Goal: Find specific page/section: Find specific page/section

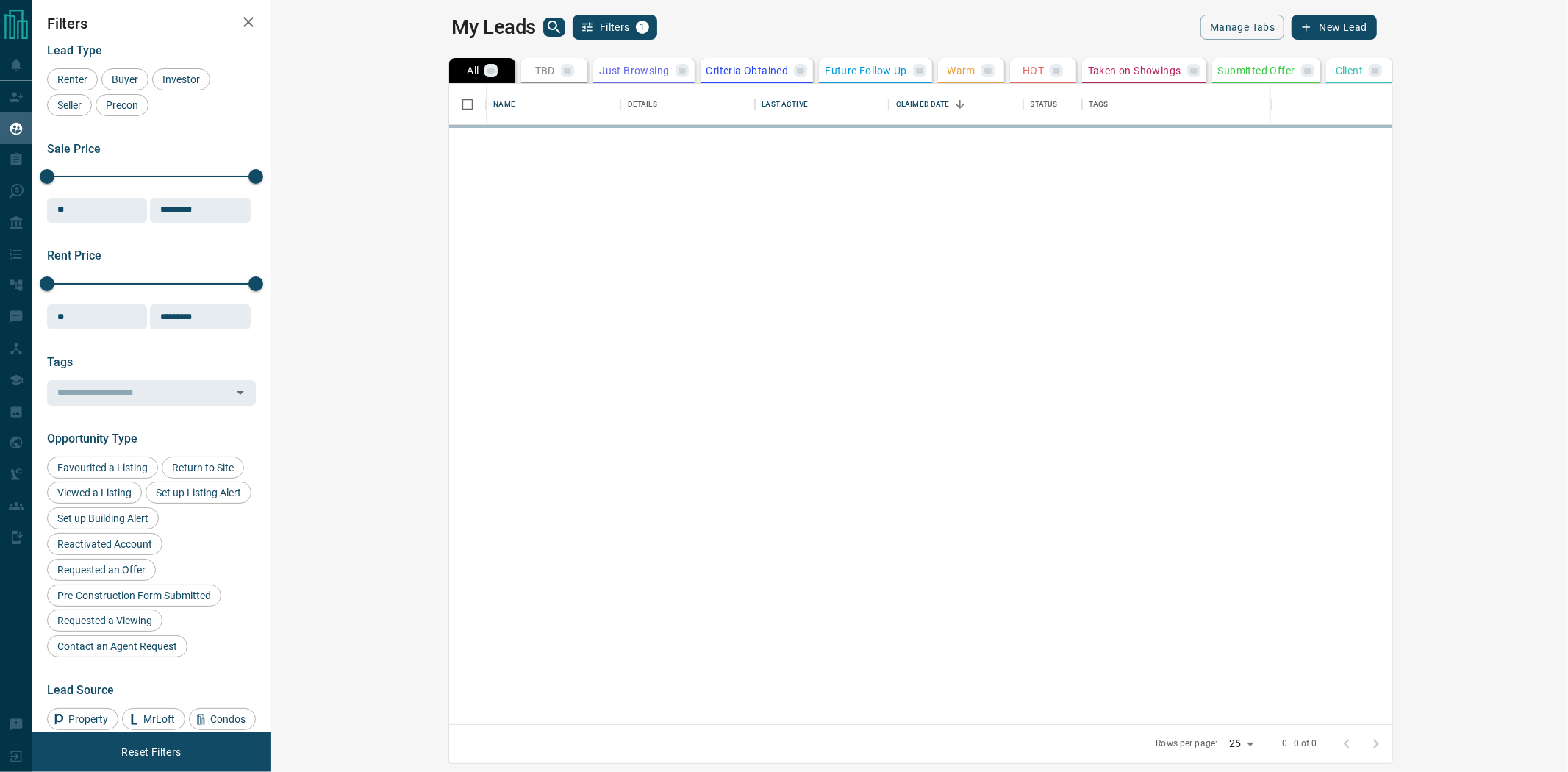
scroll to position [627, 1277]
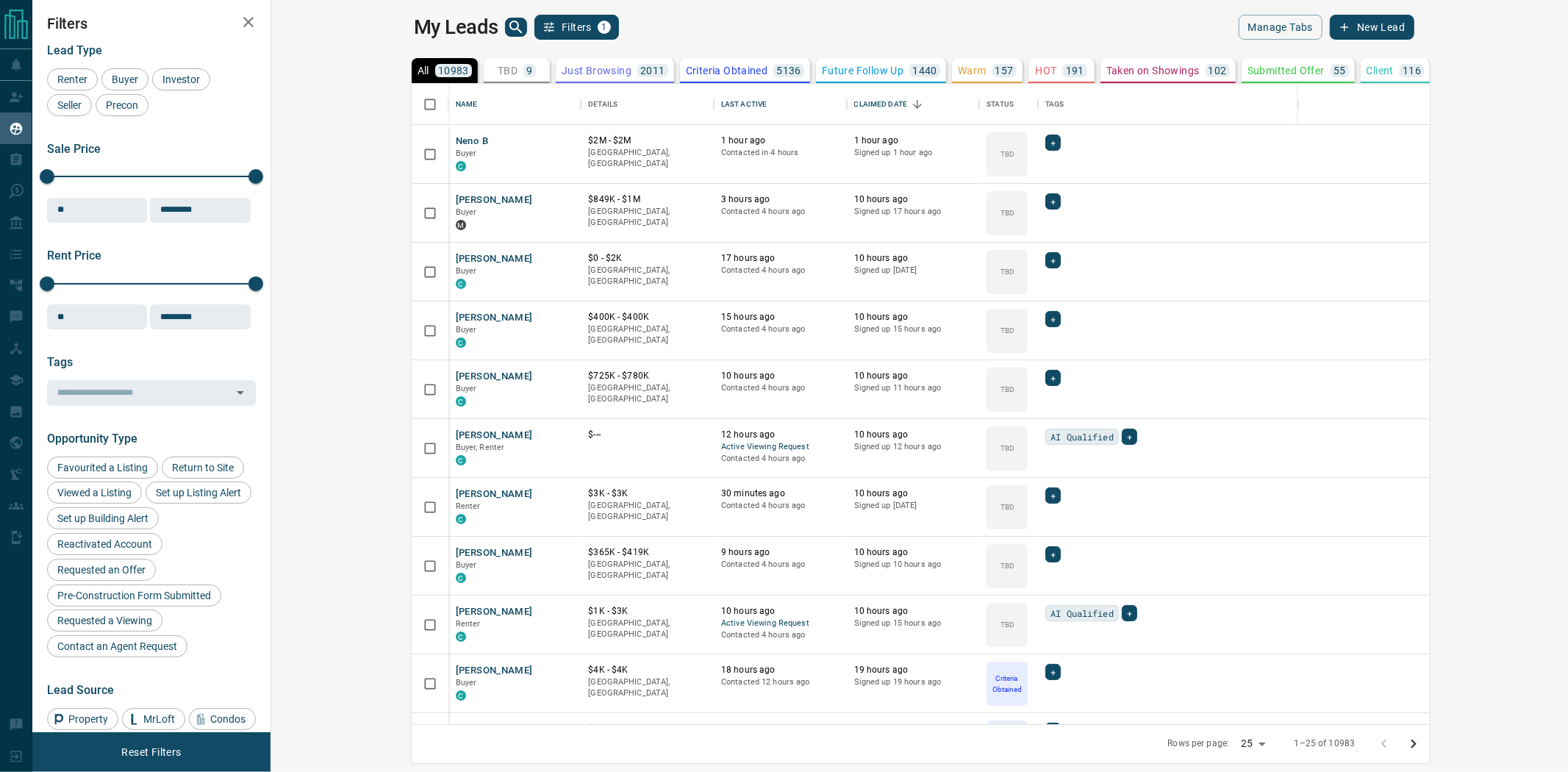
click at [556, 61] on button "Just Browsing 2011" at bounding box center [615, 71] width 118 height 25
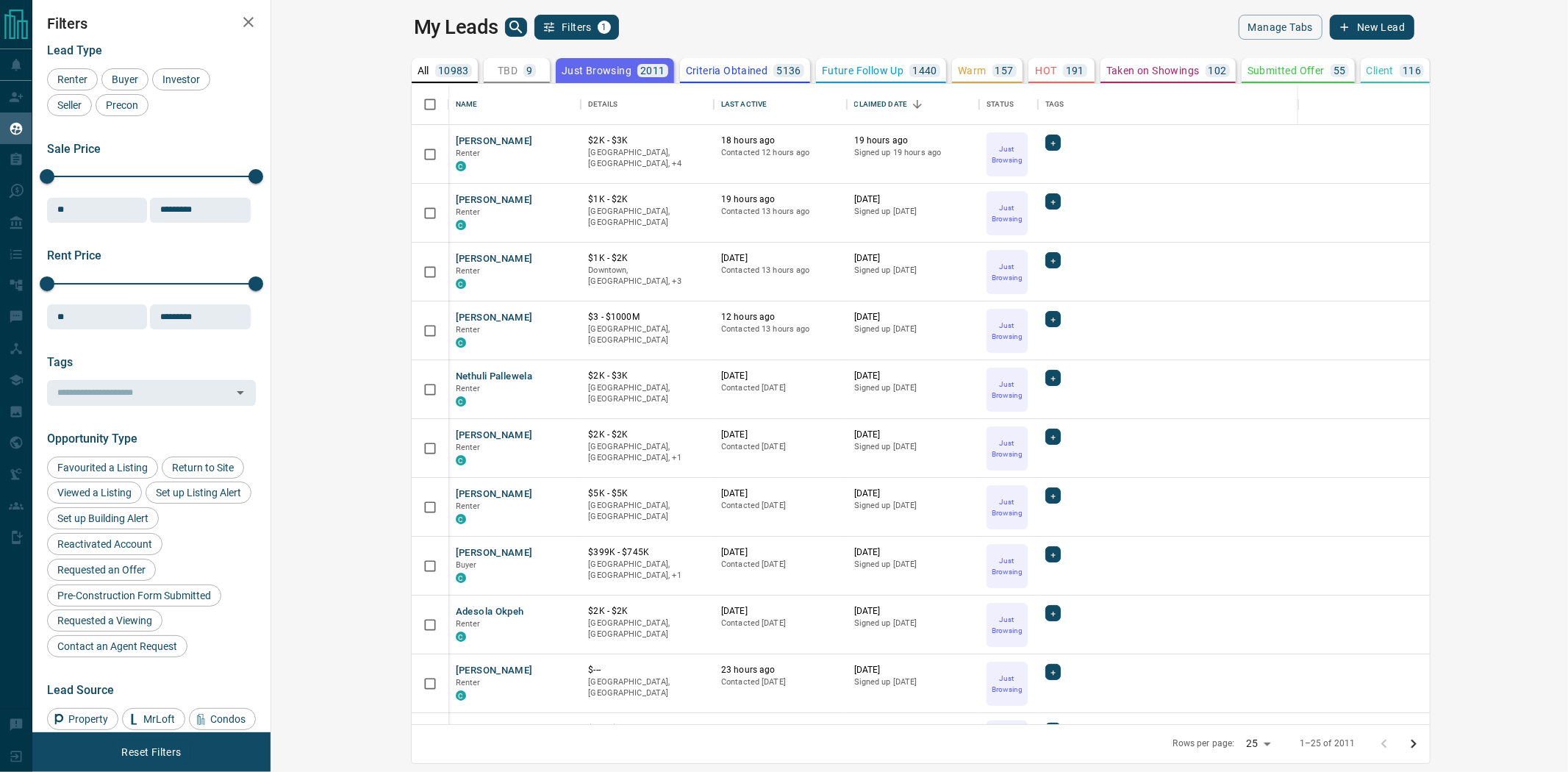
click at [534, 21] on button "Filters 1" at bounding box center [577, 27] width 85 height 25
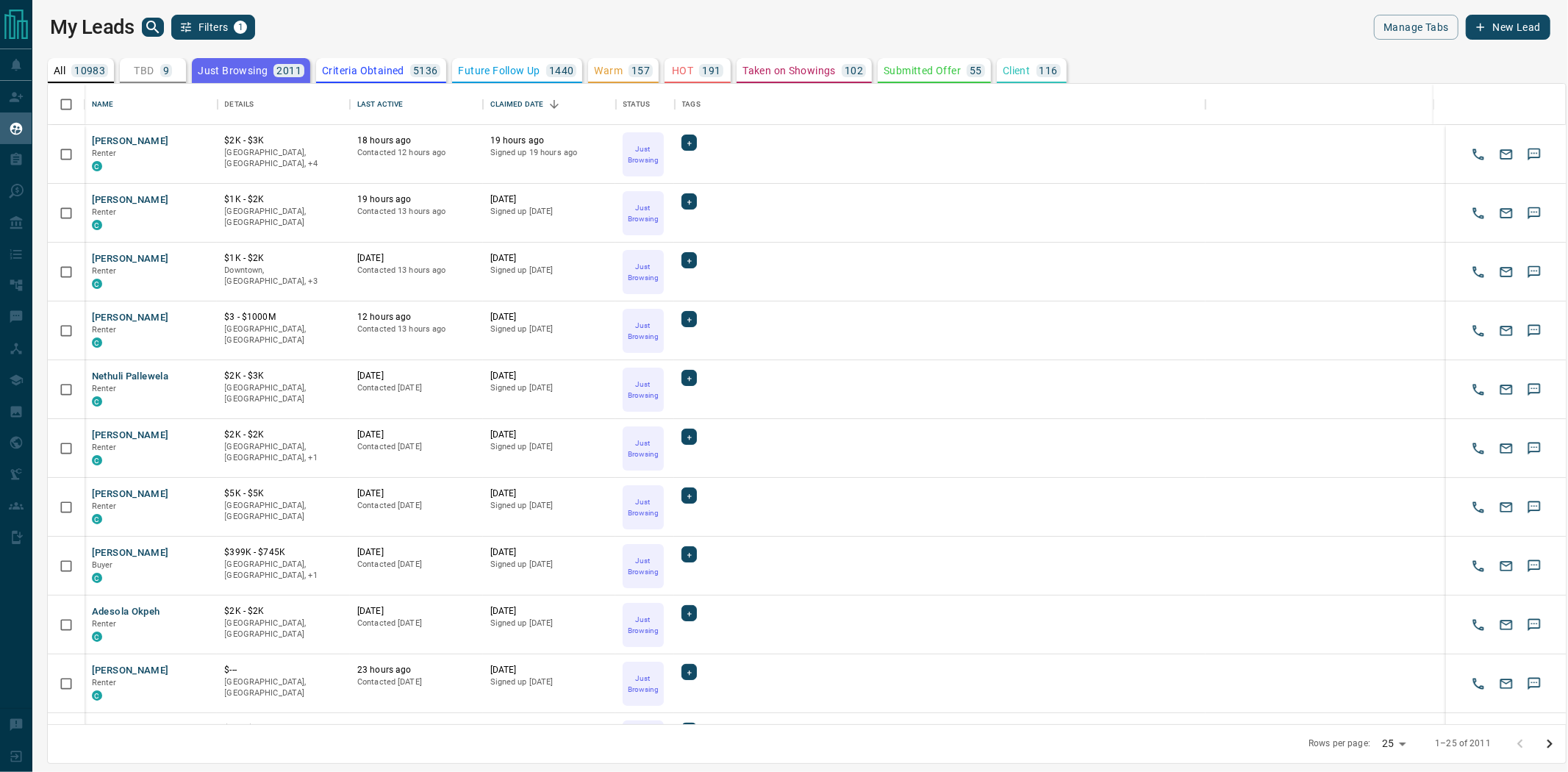
scroll to position [627, 1505]
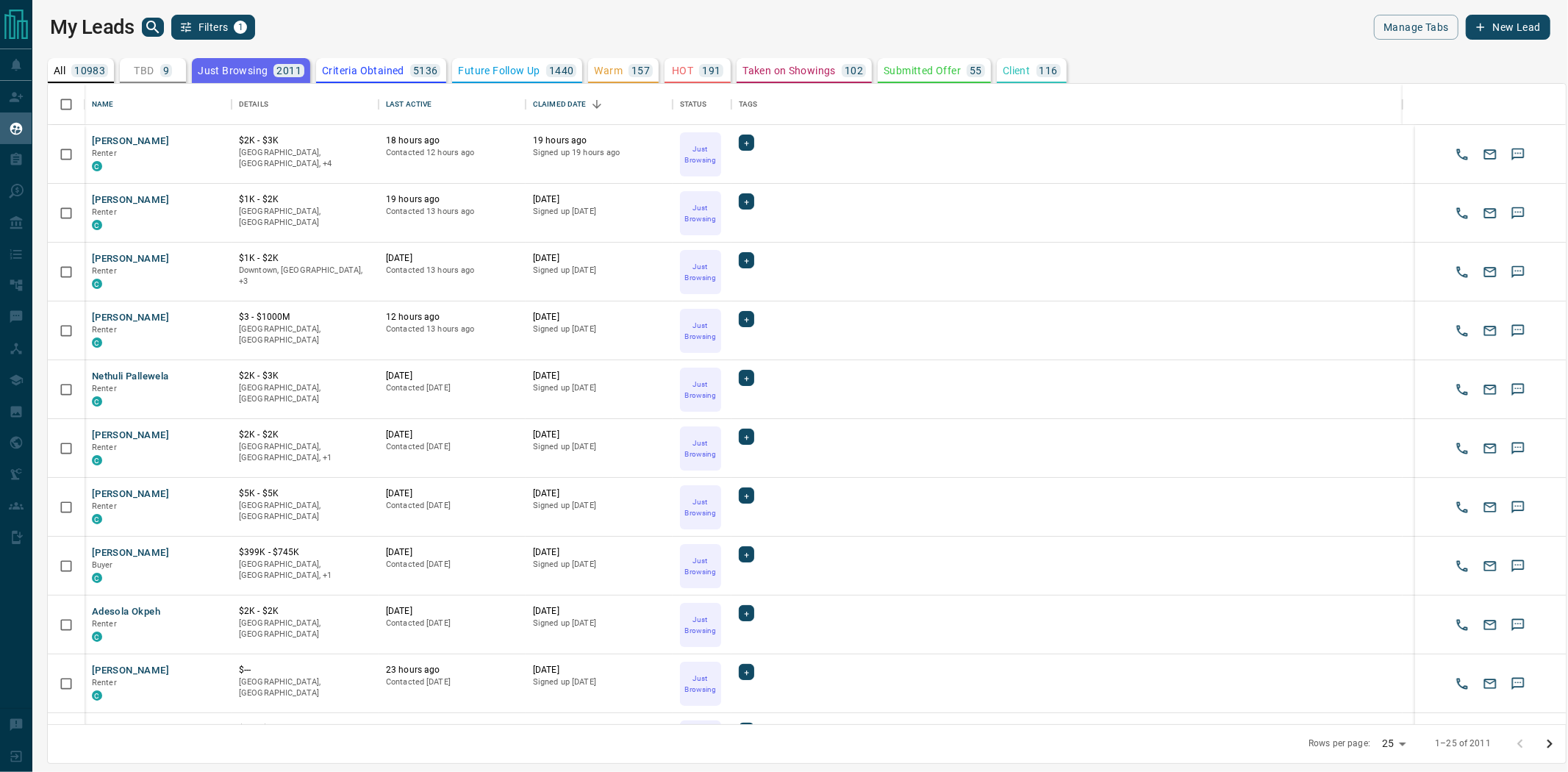
click at [233, 33] on button "Filters 1" at bounding box center [214, 27] width 85 height 25
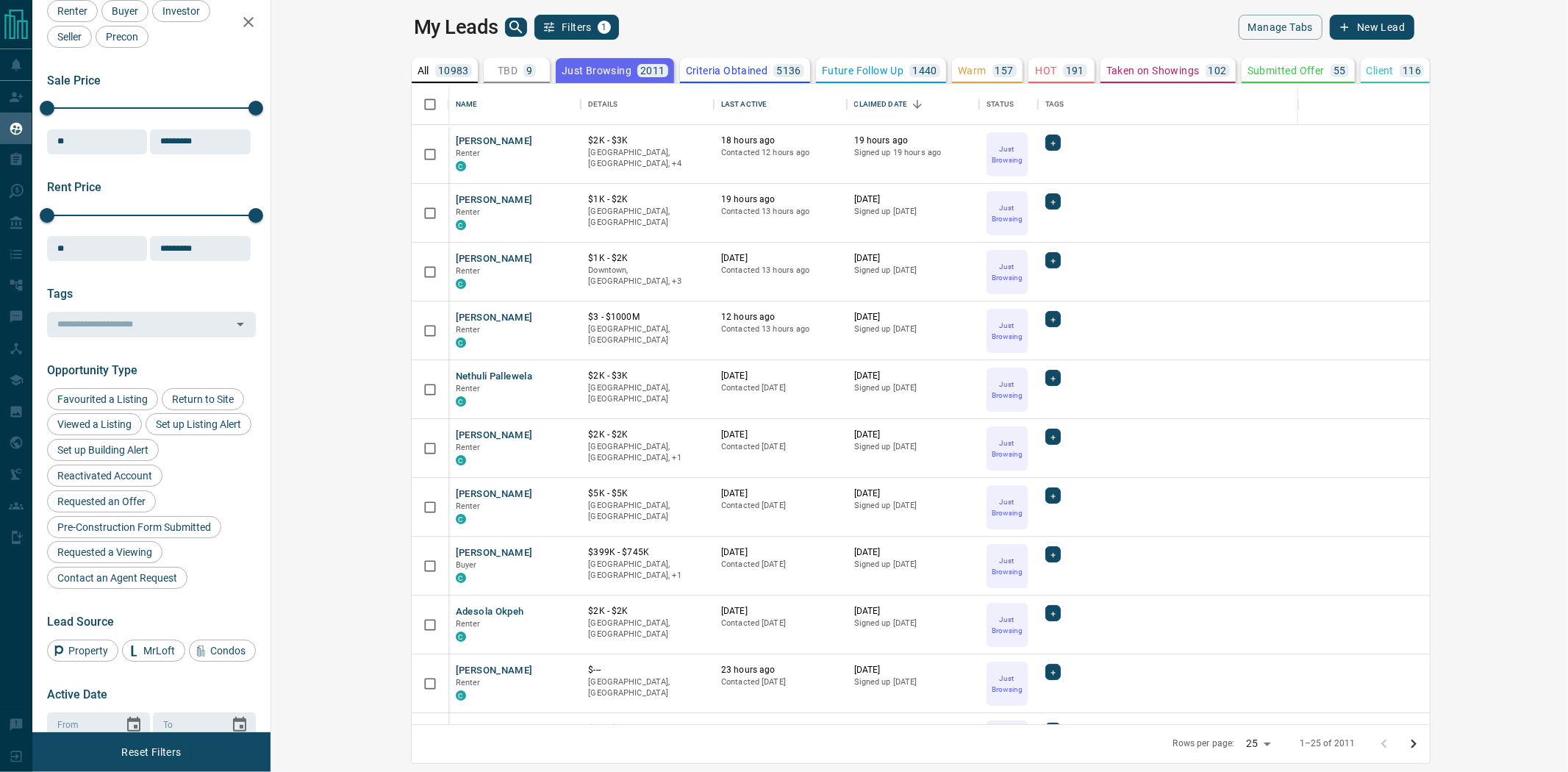
scroll to position [0, 0]
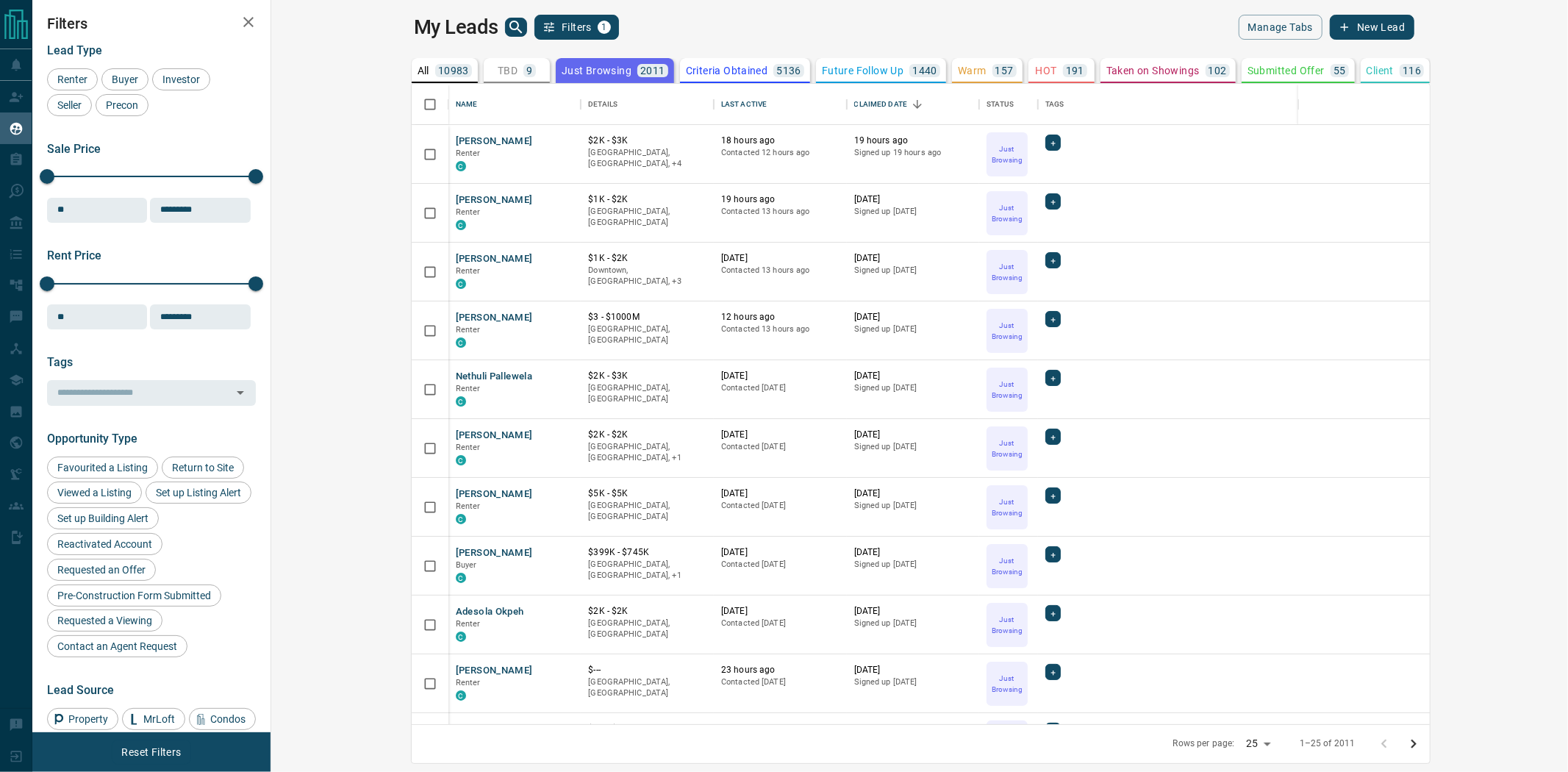
drag, startPoint x: 195, startPoint y: 750, endPoint x: 182, endPoint y: 743, distance: 14.8
click at [195, 750] on div "Reset Filters" at bounding box center [152, 752] width 239 height 40
click at [167, 750] on button "Reset Filters" at bounding box center [151, 752] width 79 height 25
click at [438, 75] on p "10983" at bounding box center [454, 70] width 31 height 10
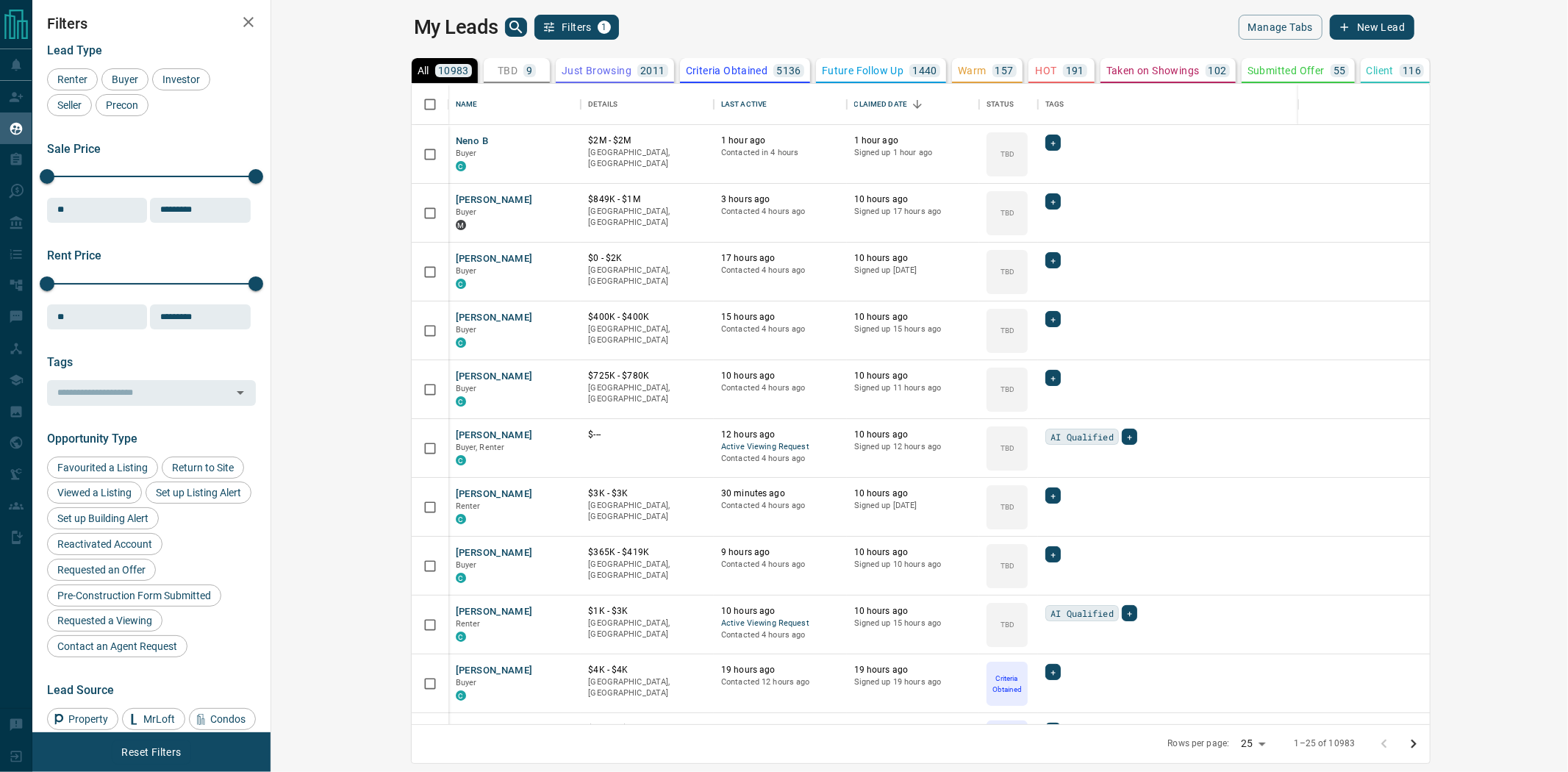
click at [561, 66] on p "Just Browsing" at bounding box center [596, 70] width 70 height 10
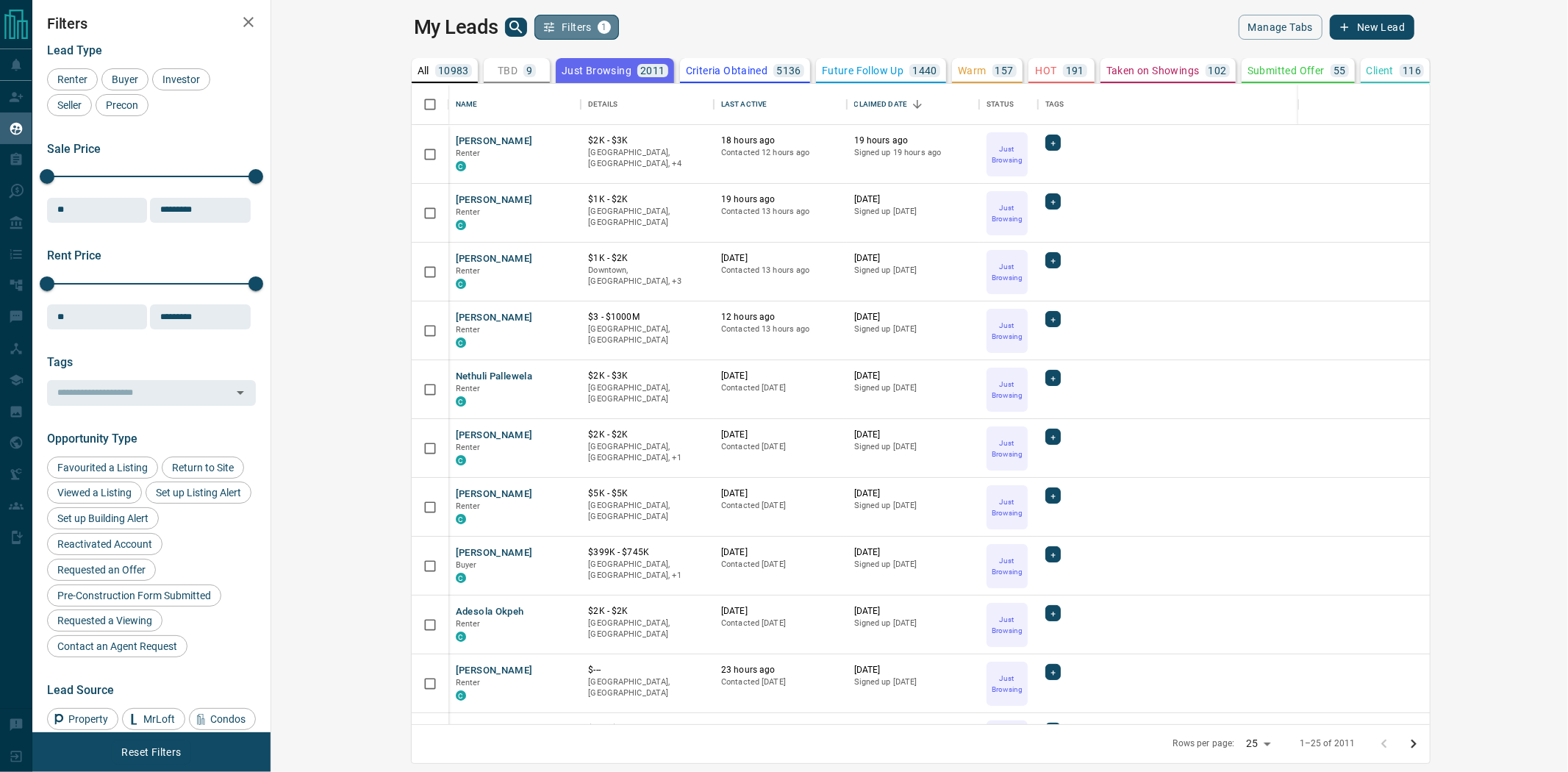
click at [599, 32] on span "1" at bounding box center [604, 26] width 10 height 10
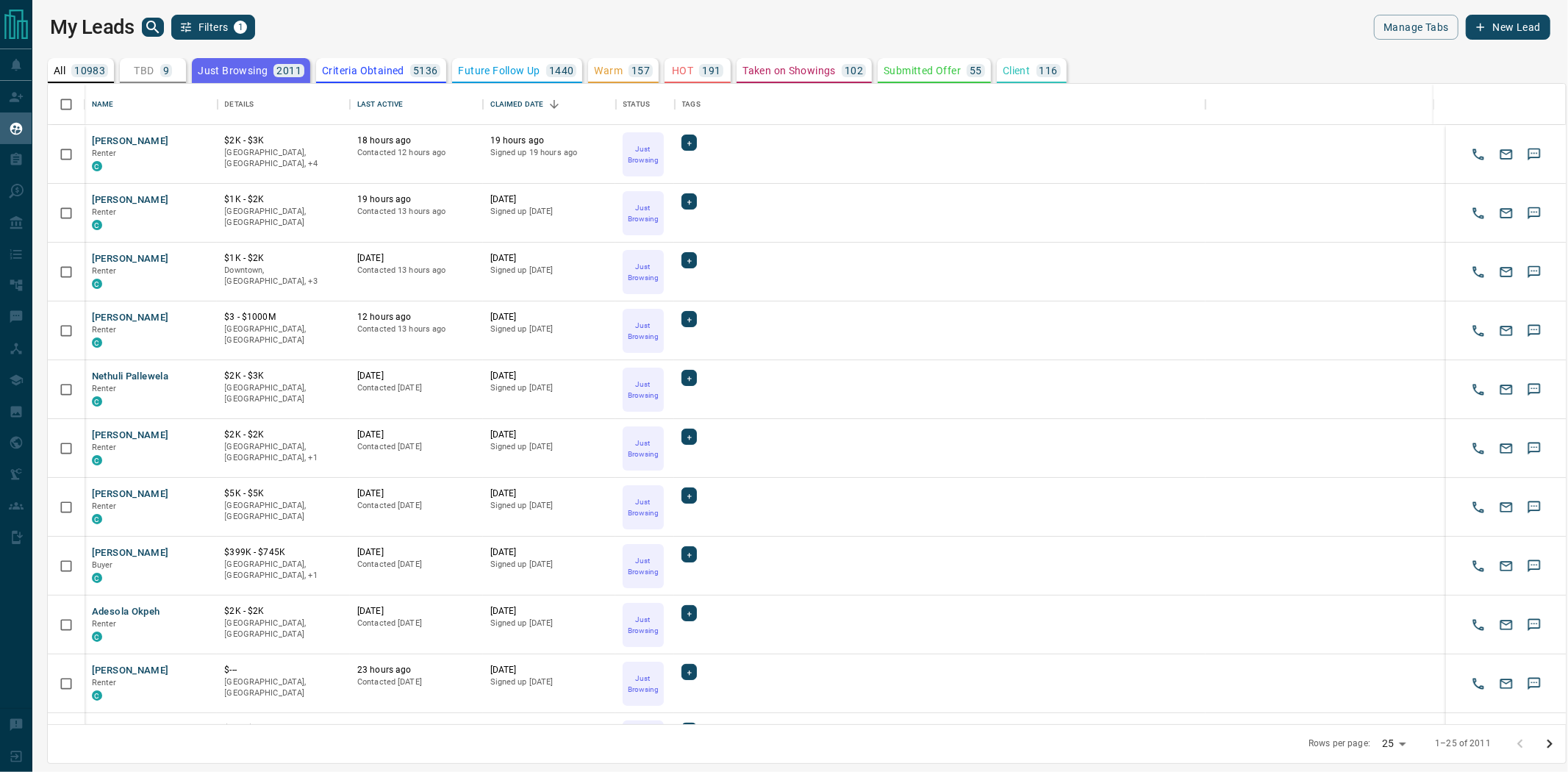
scroll to position [627, 1505]
click at [464, 32] on div "My Leads Filters 1" at bounding box center [425, 27] width 750 height 25
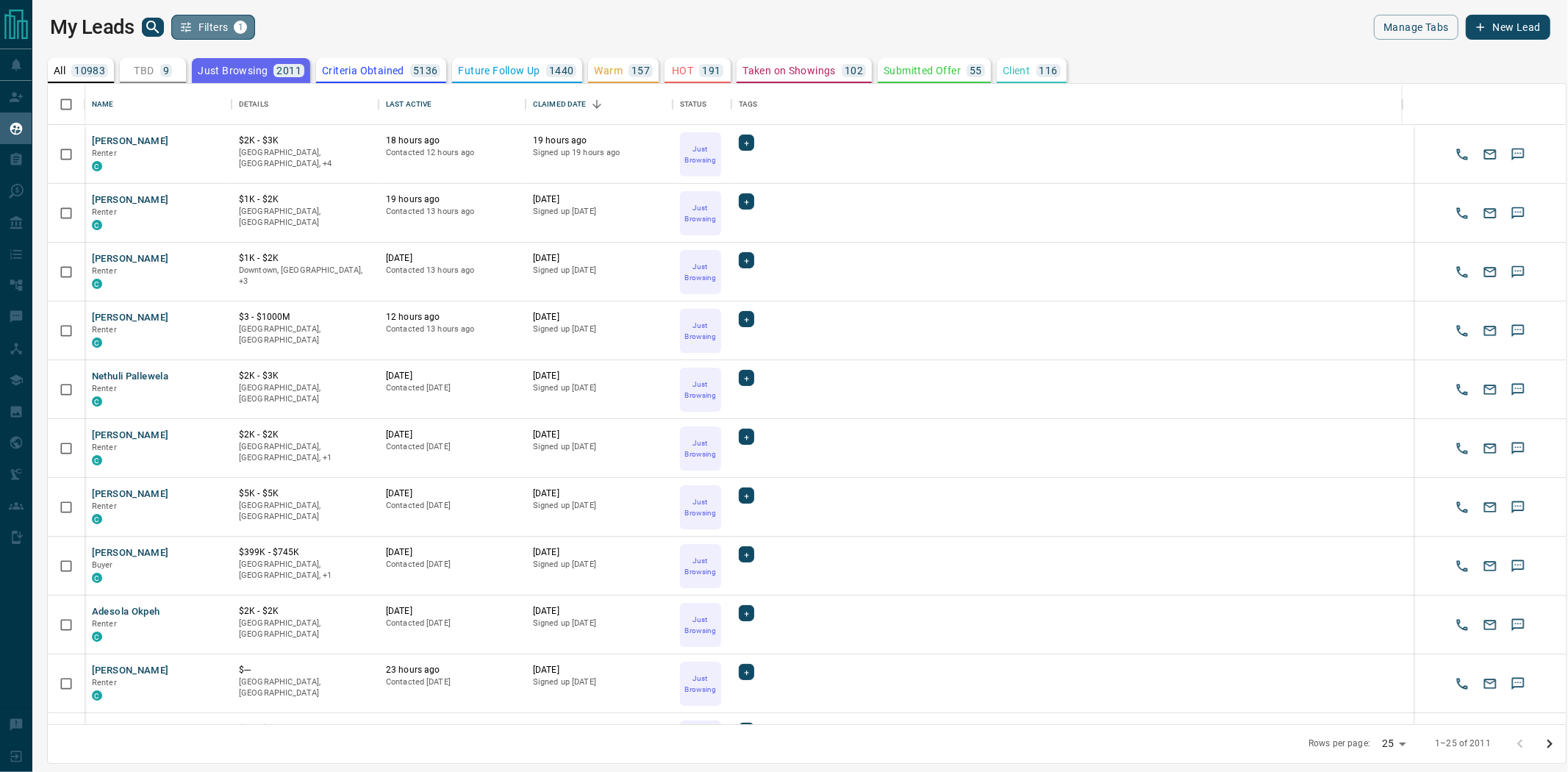
click at [244, 27] on span "1" at bounding box center [239, 26] width 10 height 10
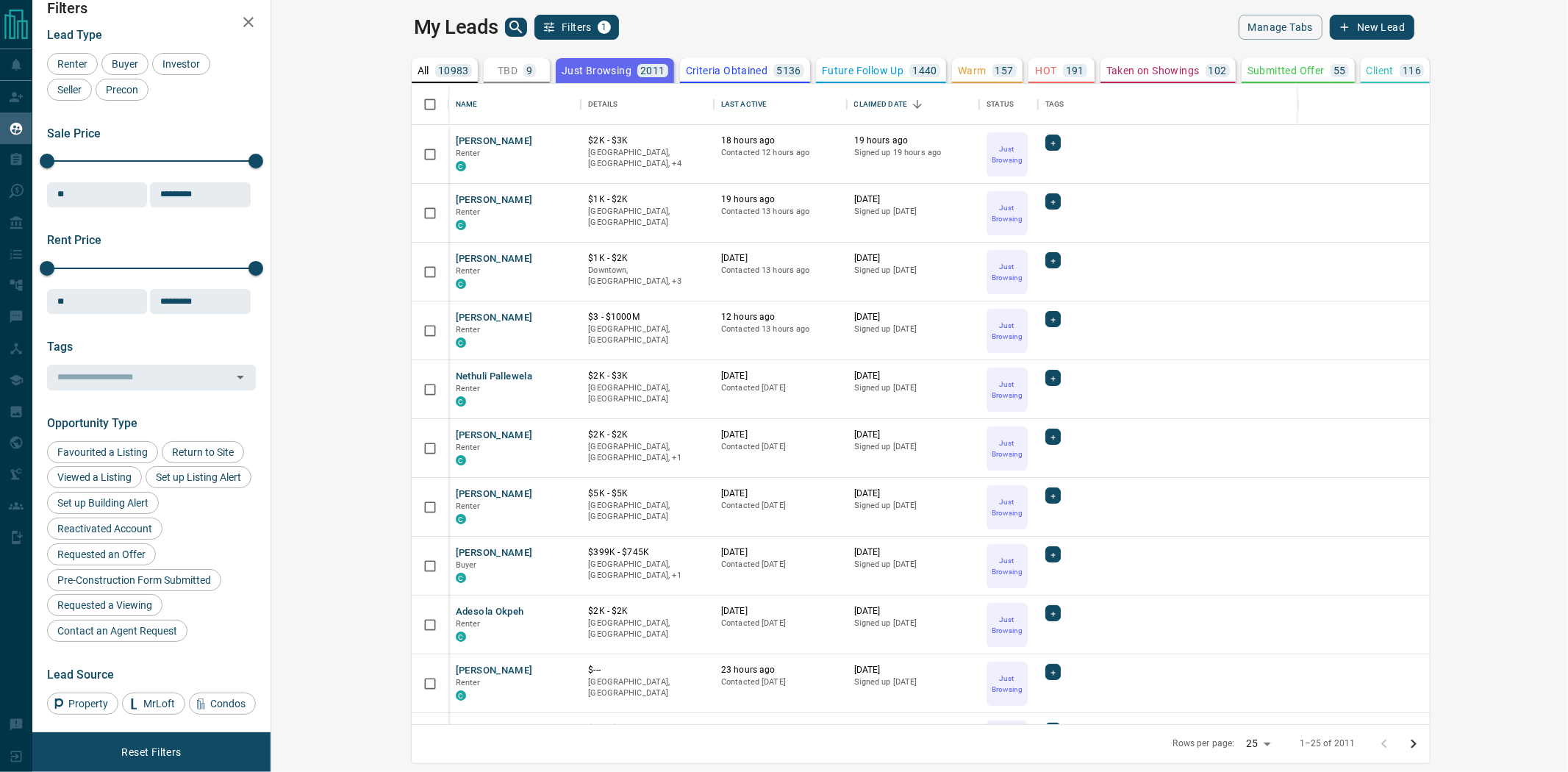
scroll to position [0, 0]
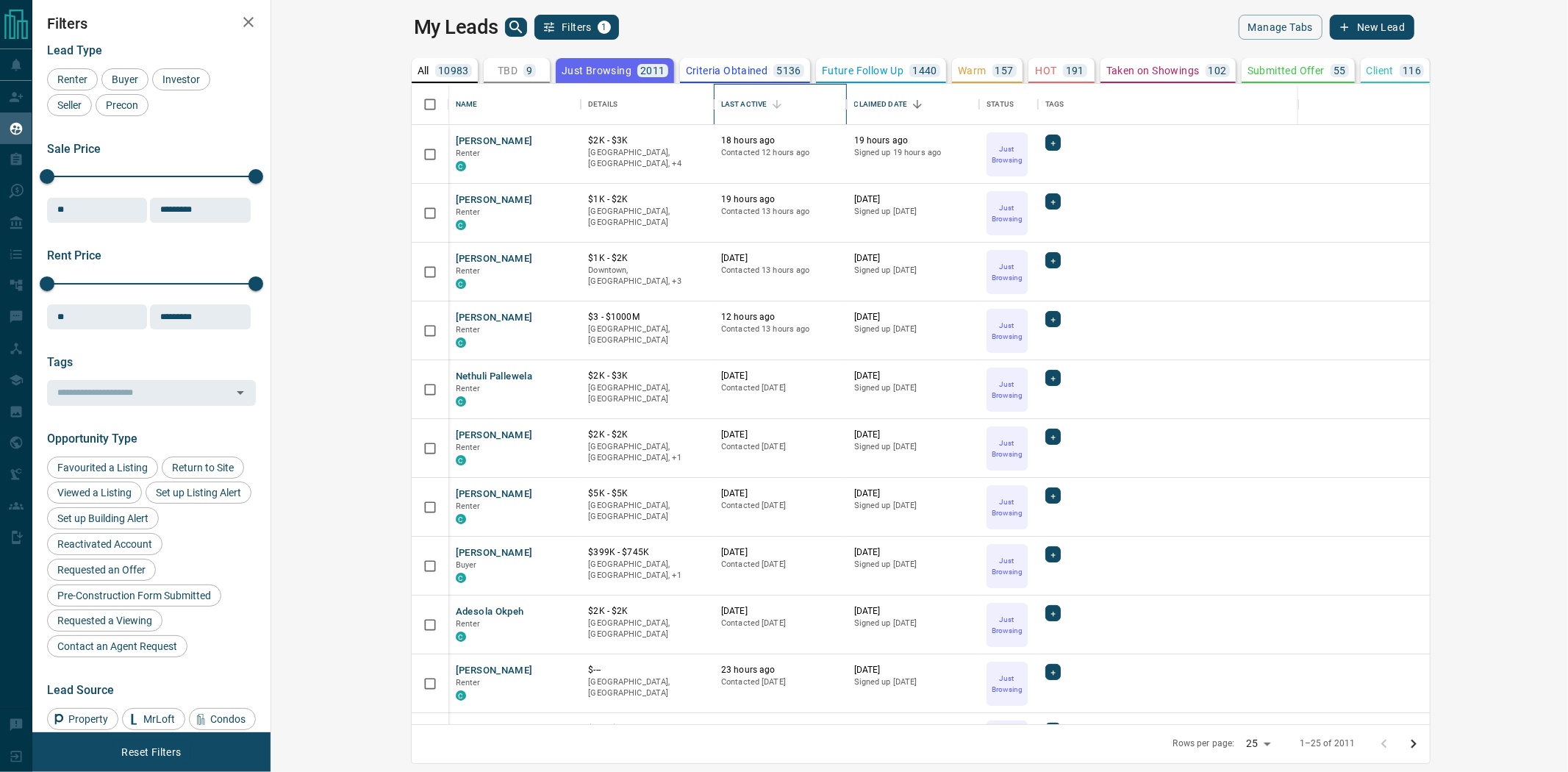
click at [721, 94] on div "Last Active" at bounding box center [780, 105] width 118 height 42
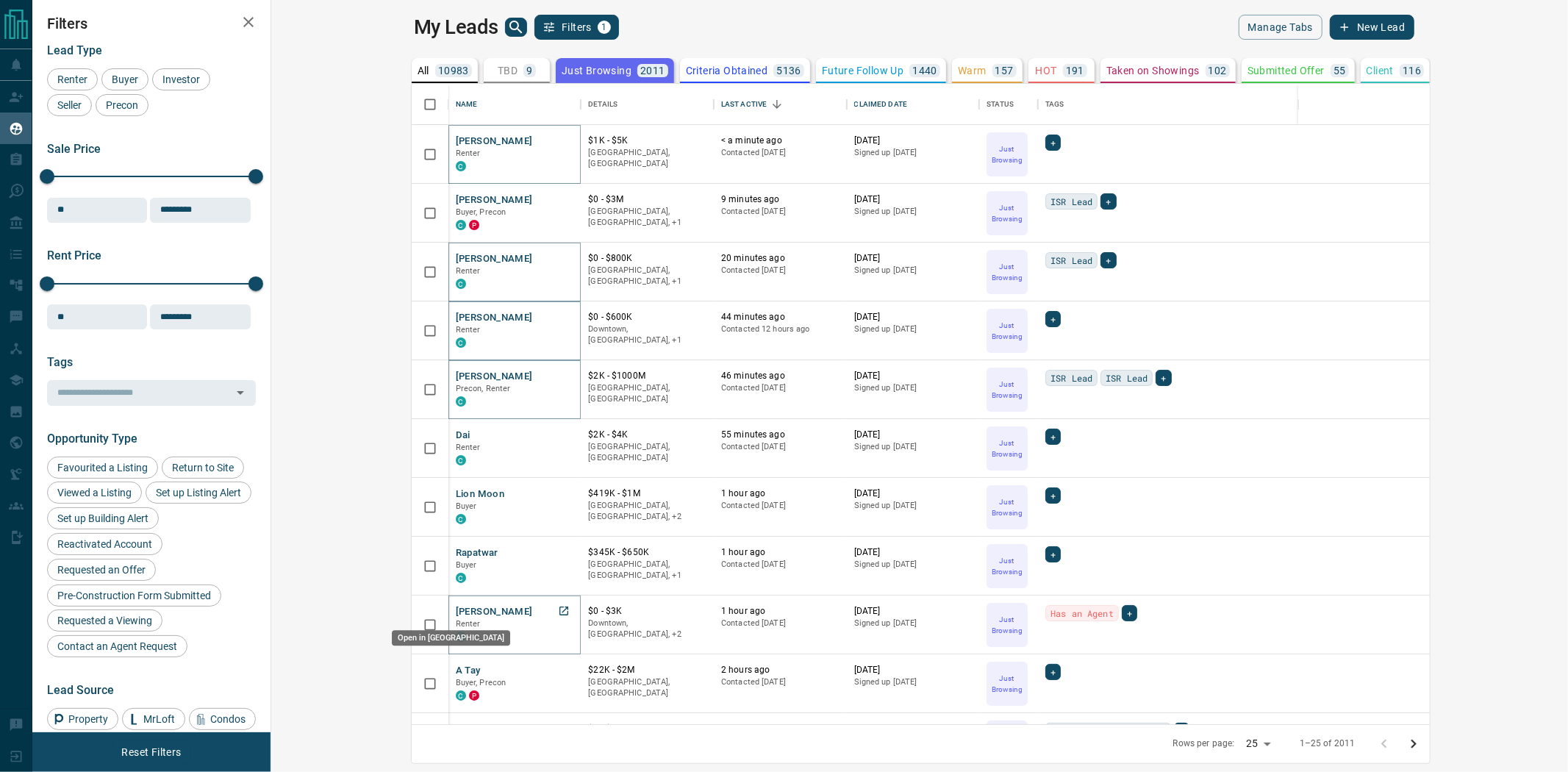
drag, startPoint x: 437, startPoint y: 609, endPoint x: 427, endPoint y: 612, distance: 10.4
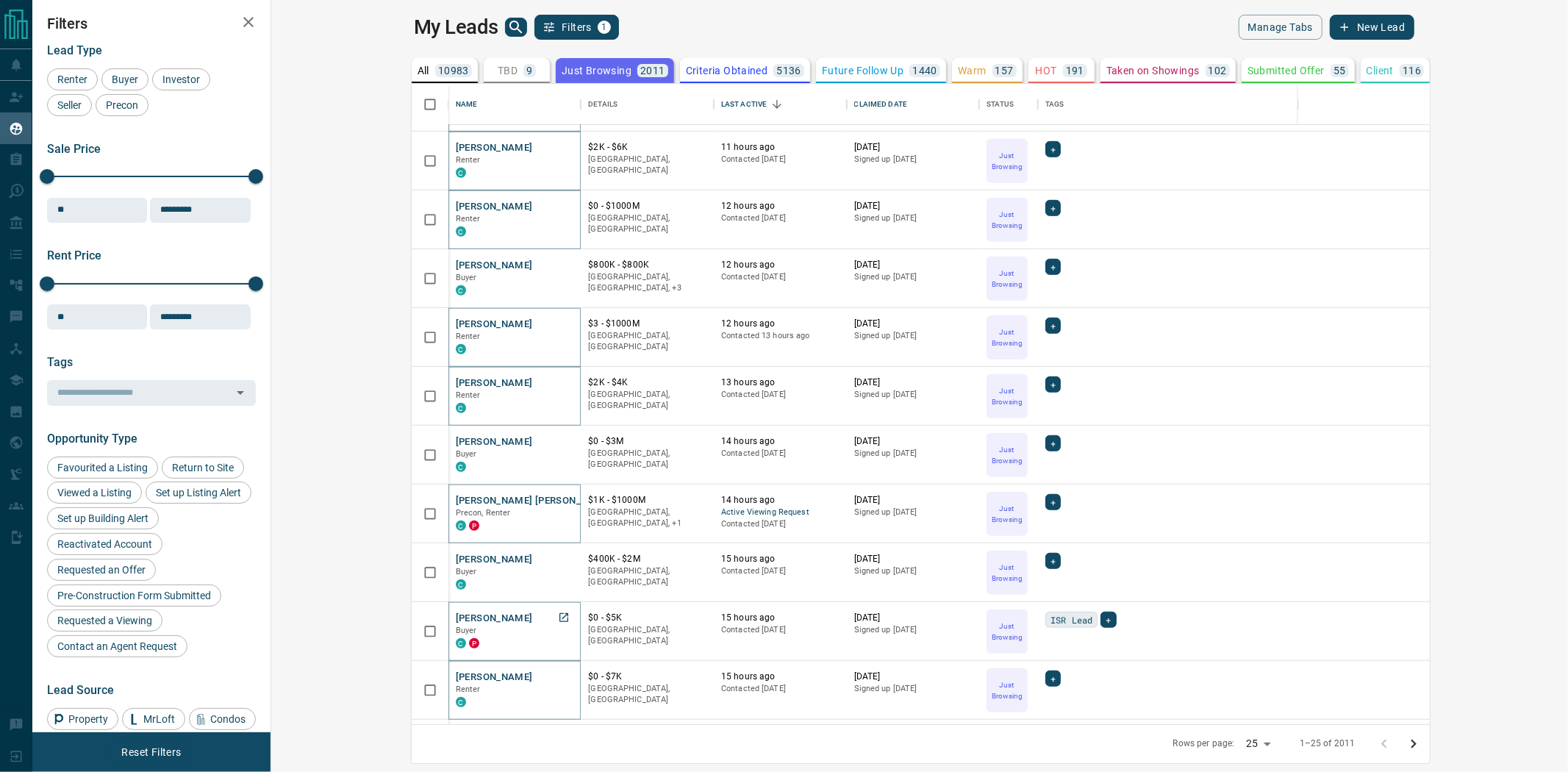
scroll to position [871, 0]
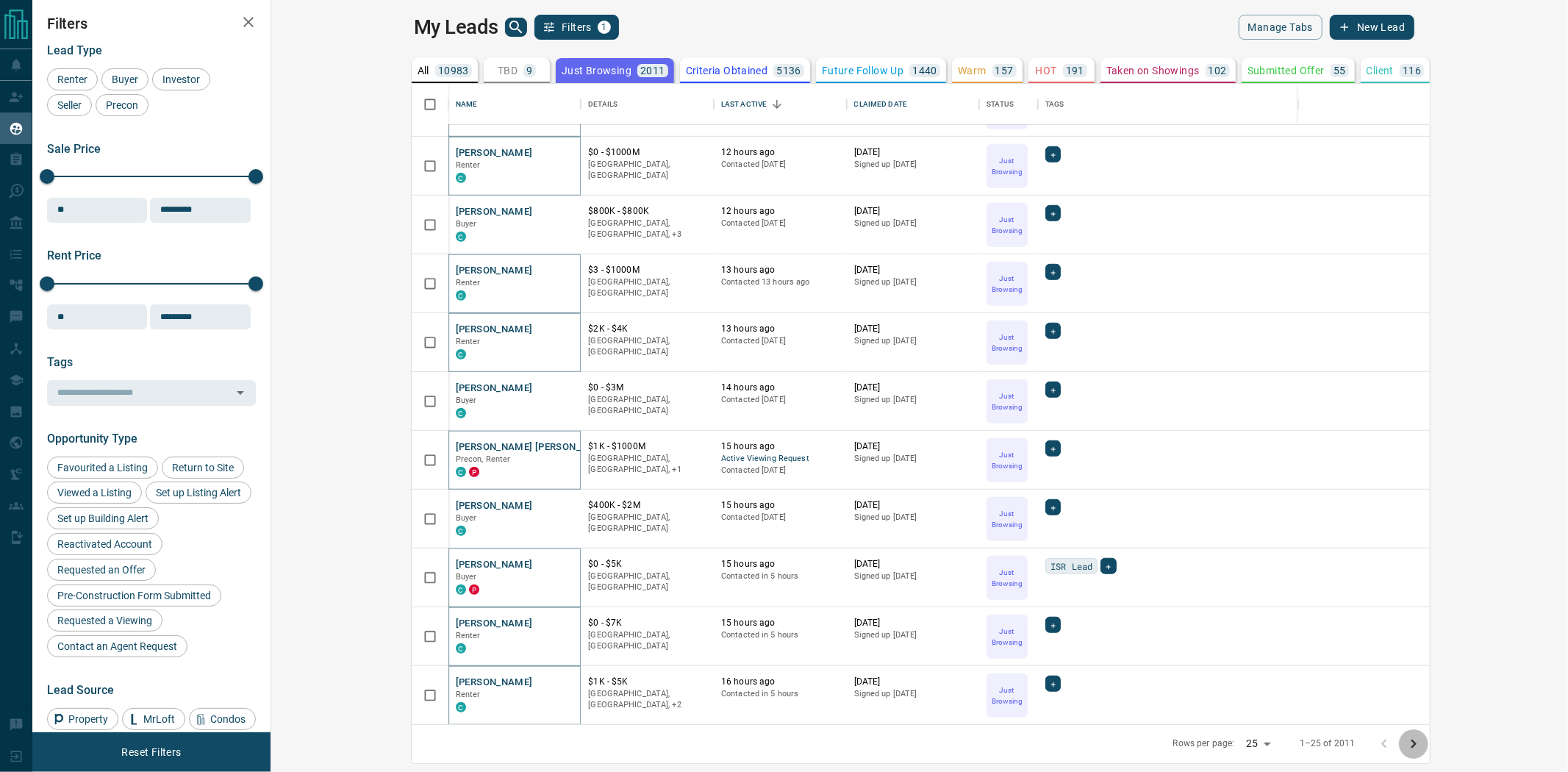
click at [1422, 739] on icon "Go to next page" at bounding box center [1413, 744] width 18 height 18
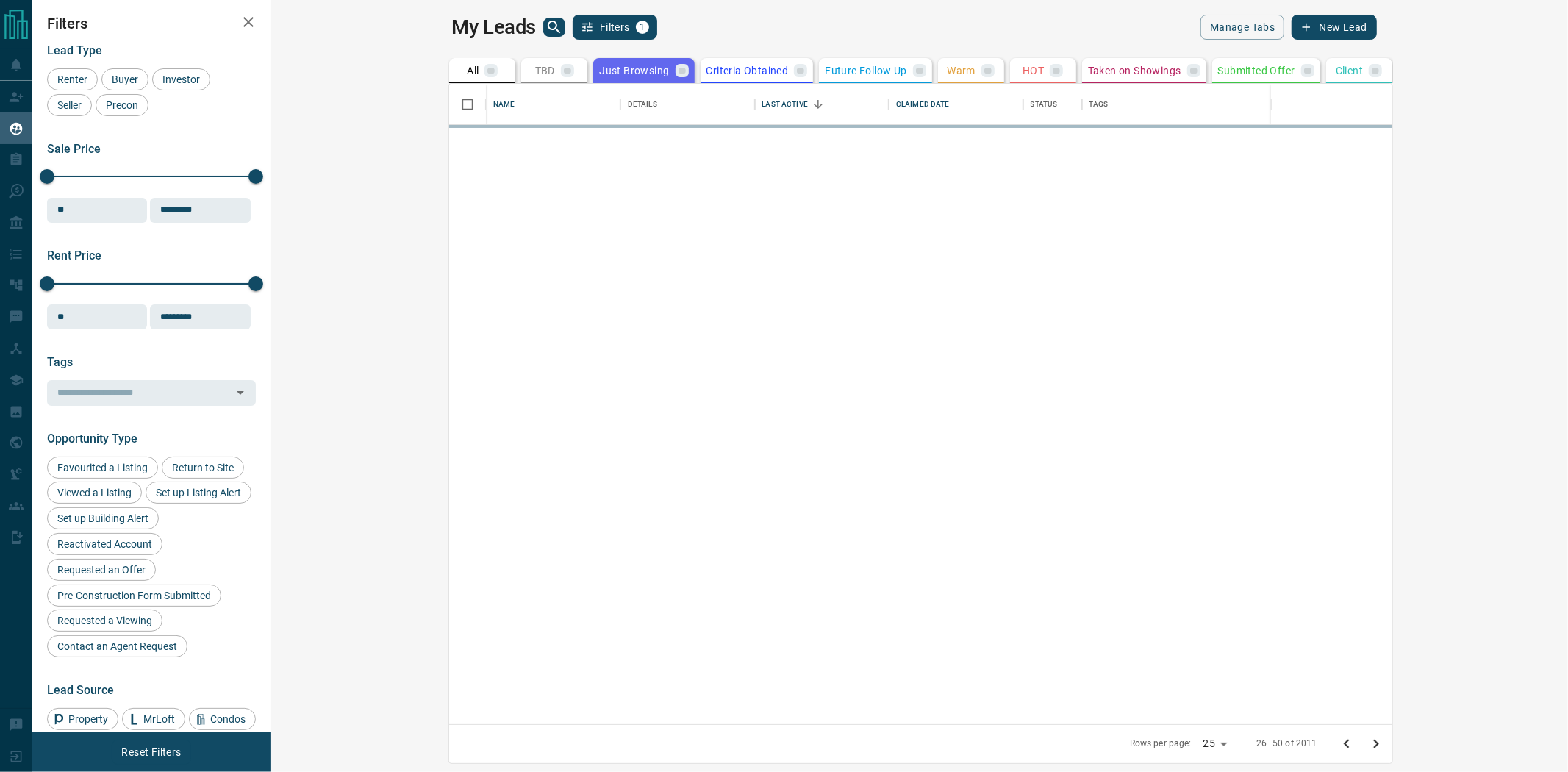
scroll to position [0, 0]
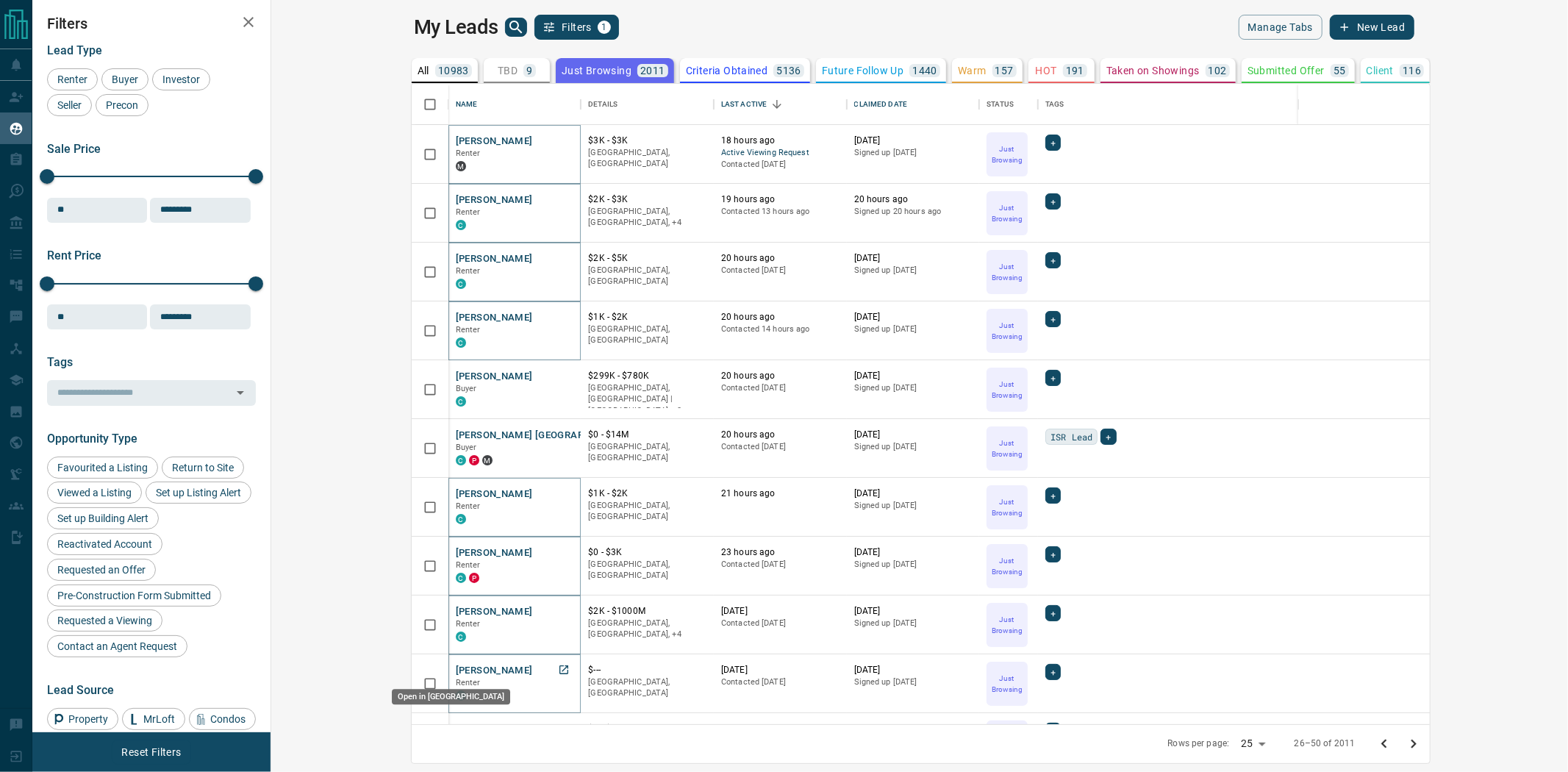
drag, startPoint x: 427, startPoint y: 668, endPoint x: 418, endPoint y: 664, distance: 9.8
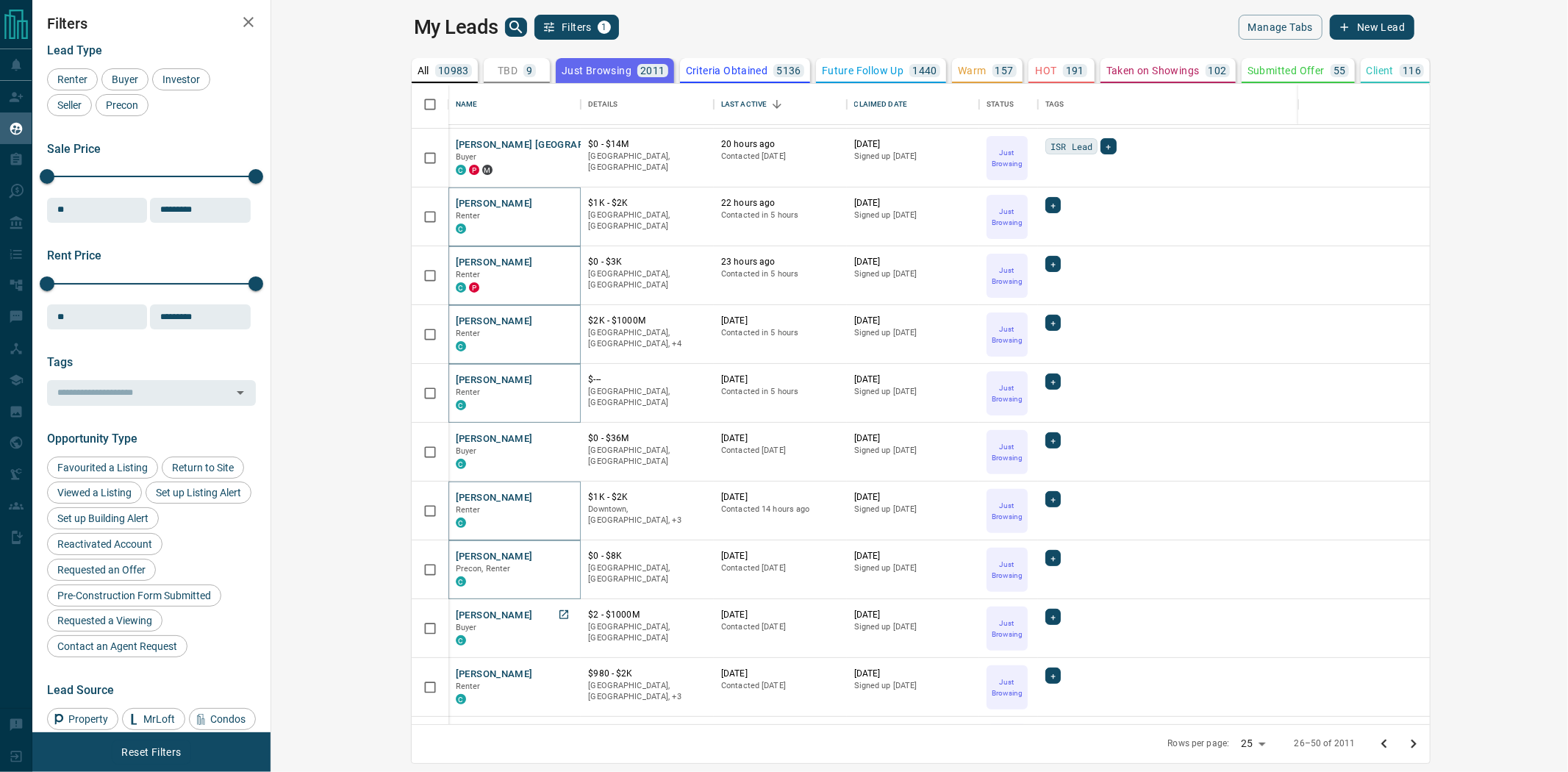
scroll to position [326, 0]
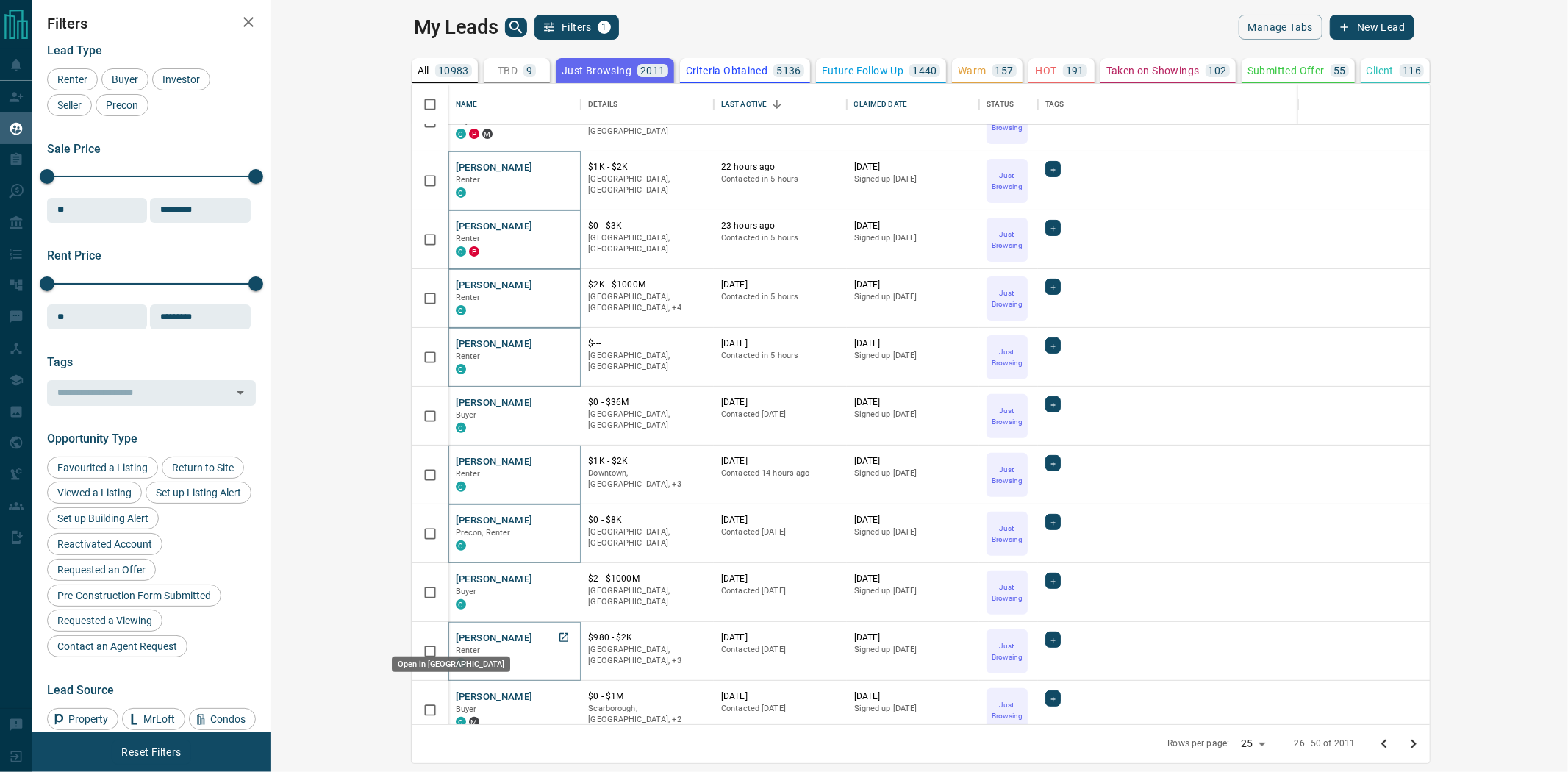
drag, startPoint x: 437, startPoint y: 644, endPoint x: 427, endPoint y: 642, distance: 10.2
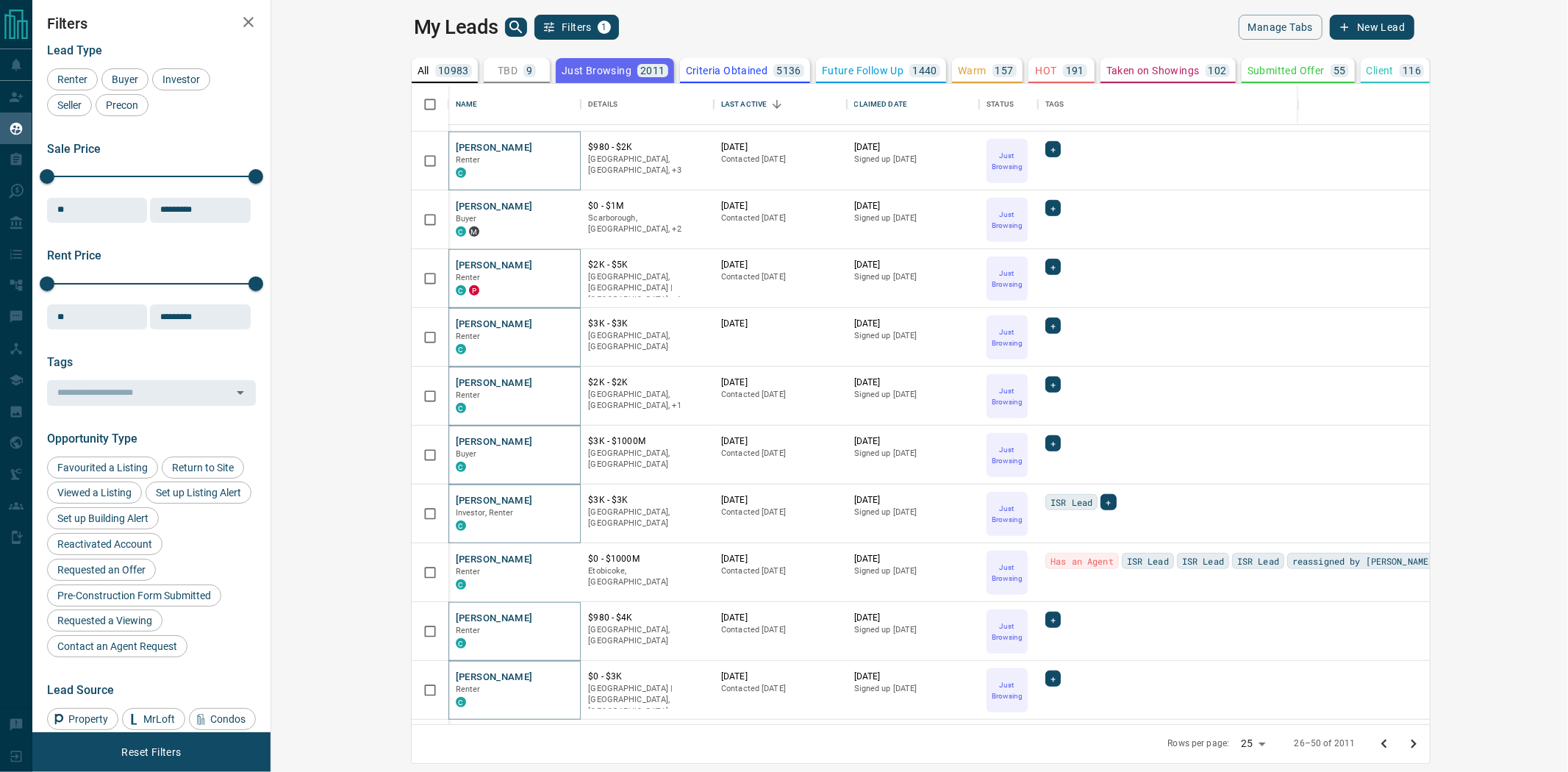
scroll to position [871, 0]
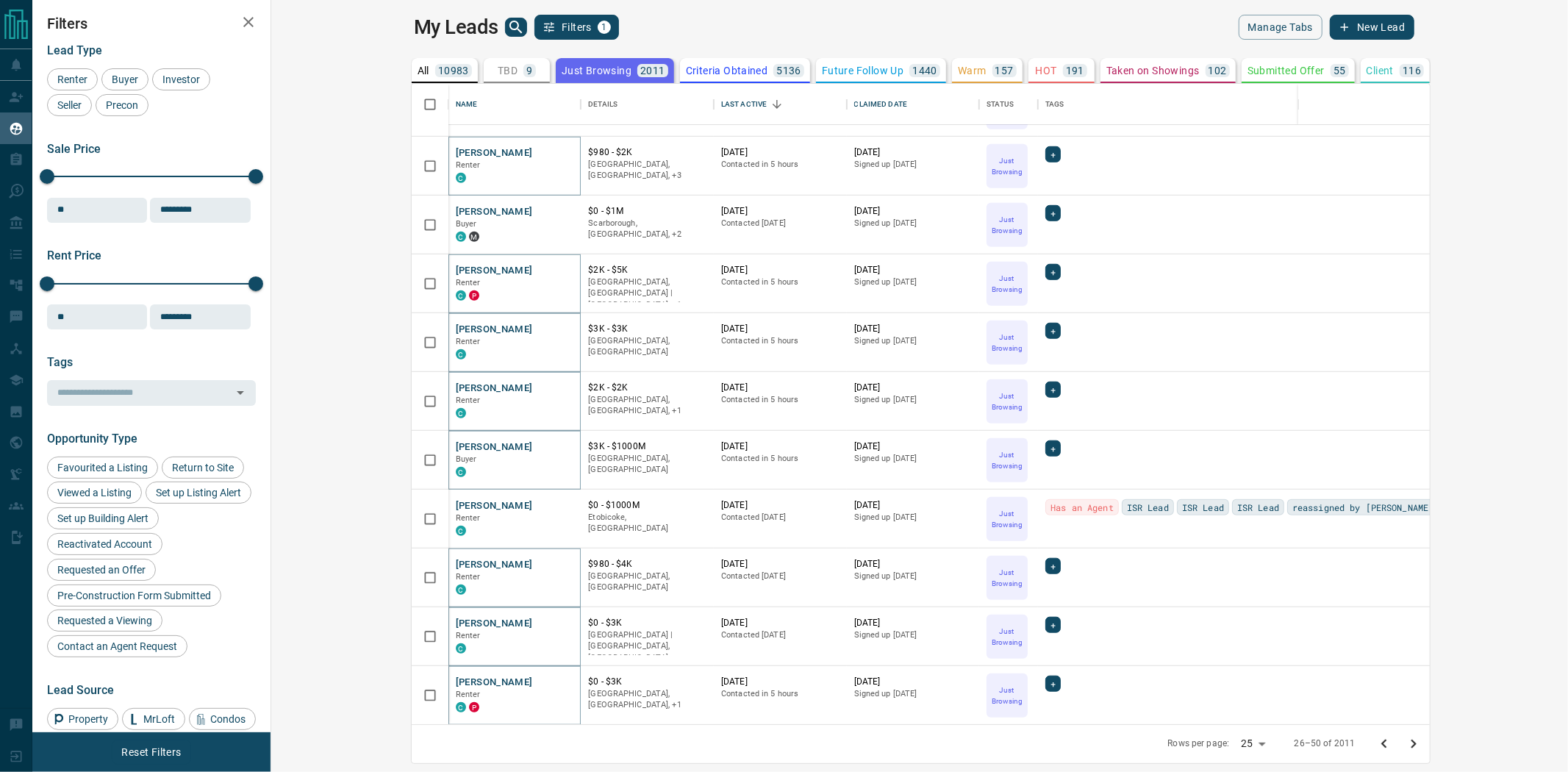
click at [1416, 739] on icon "Go to next page" at bounding box center [1414, 744] width 5 height 9
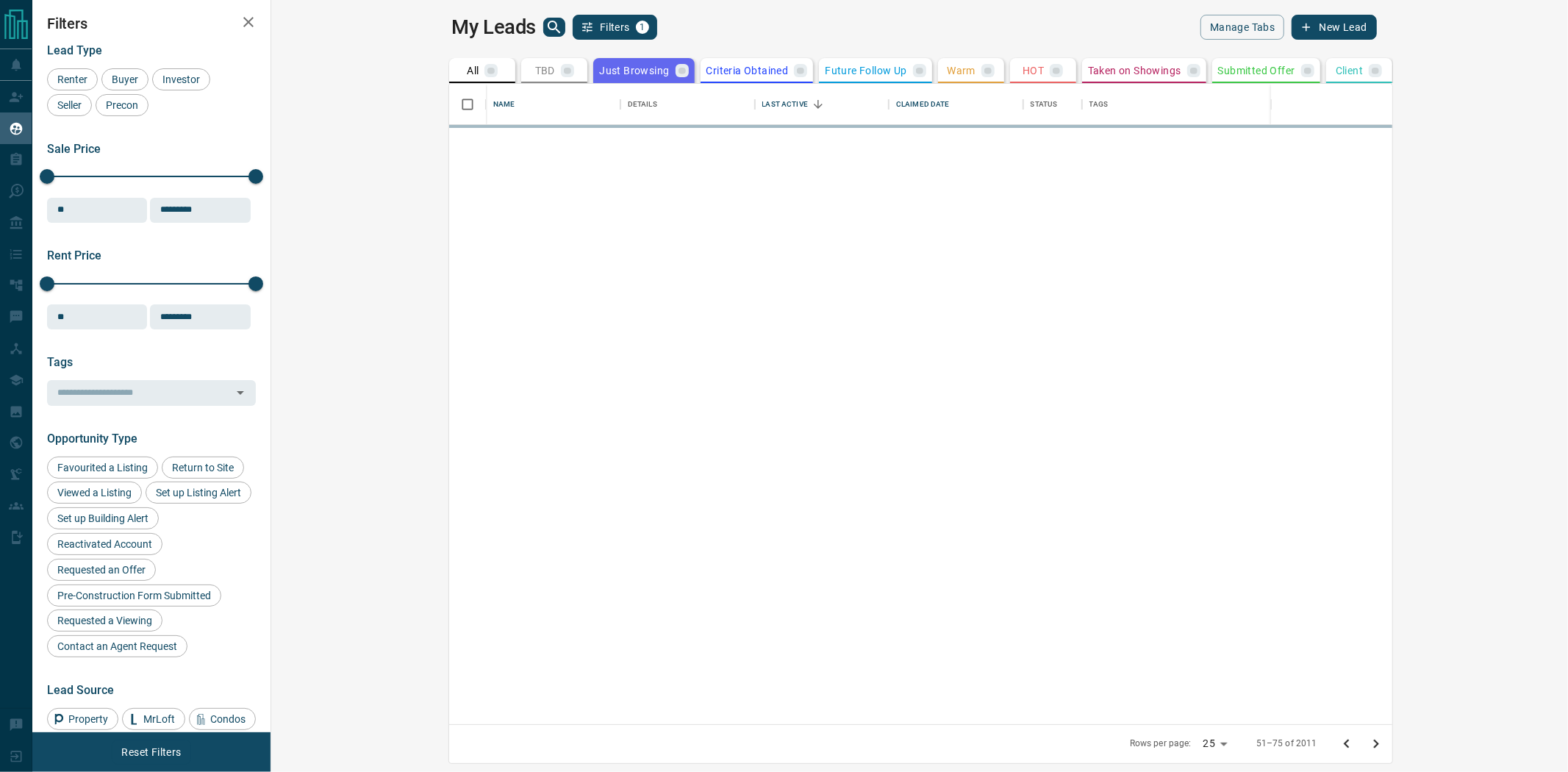
scroll to position [0, 0]
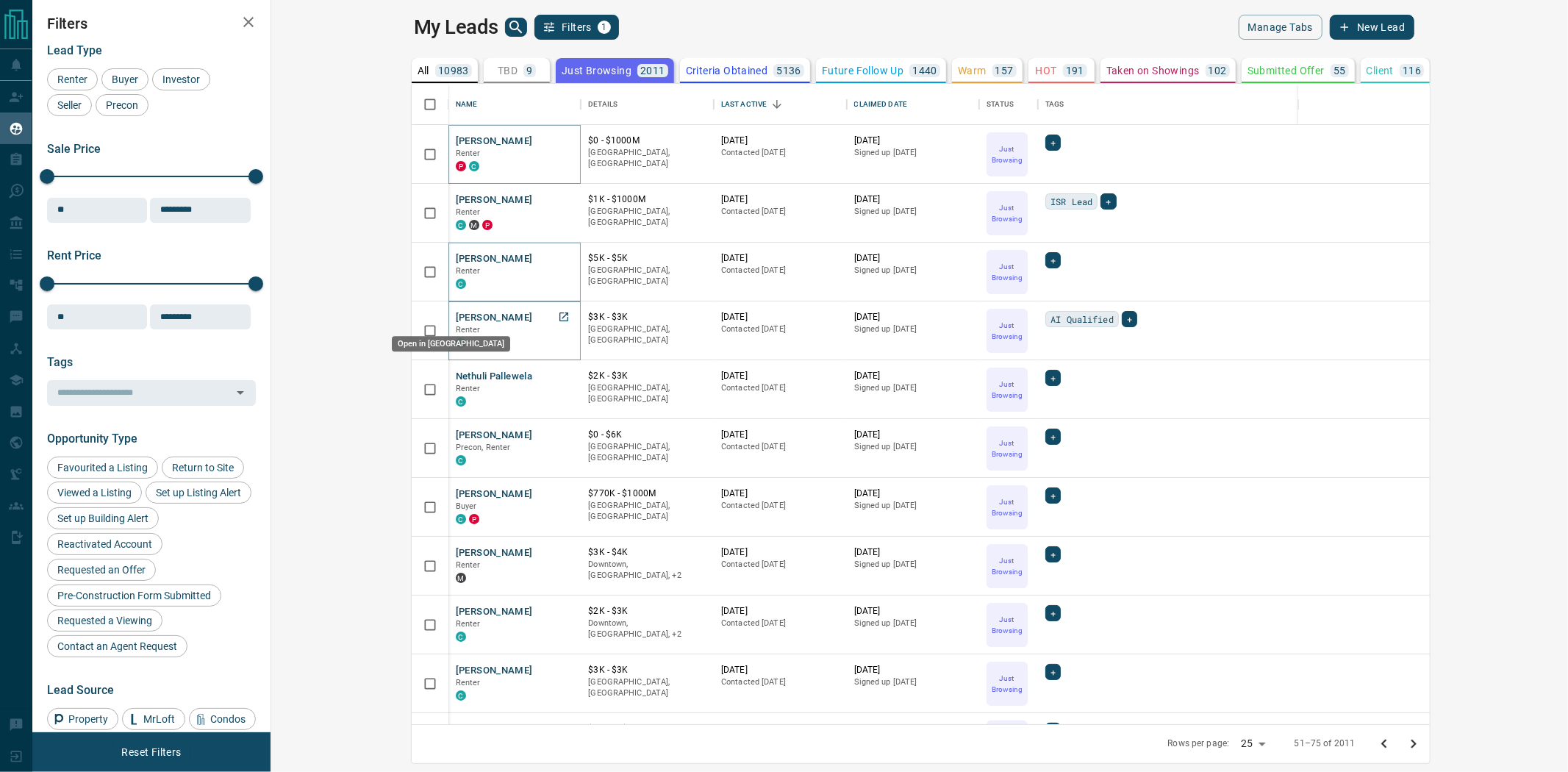
drag, startPoint x: 431, startPoint y: 312, endPoint x: 427, endPoint y: 320, distance: 8.9
drag, startPoint x: 427, startPoint y: 376, endPoint x: 430, endPoint y: 388, distance: 12.4
drag, startPoint x: 424, startPoint y: 494, endPoint x: 427, endPoint y: 534, distance: 40.1
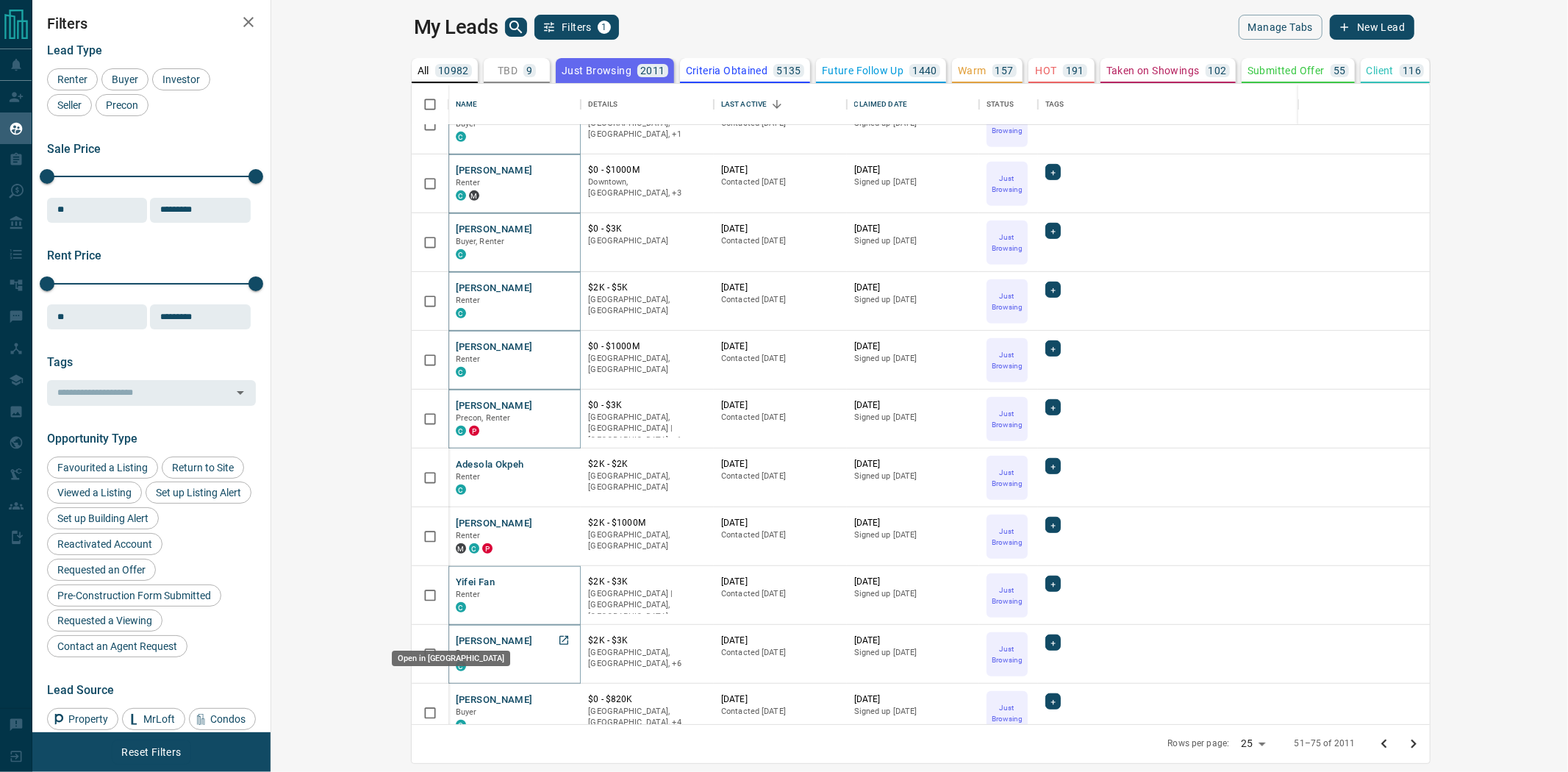
scroll to position [653, 0]
